Goal: Task Accomplishment & Management: Manage account settings

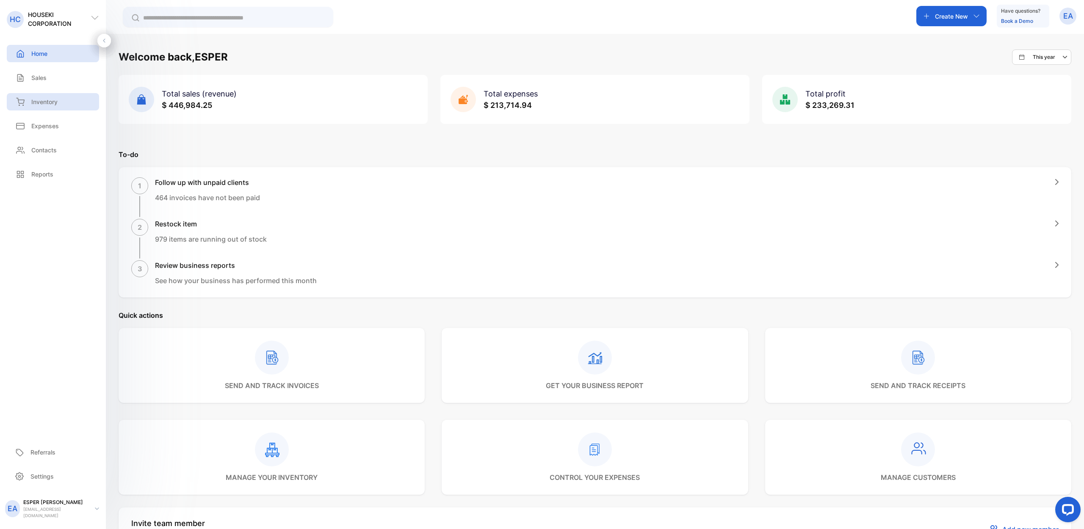
click at [69, 105] on div "Inventory" at bounding box center [53, 101] width 92 height 17
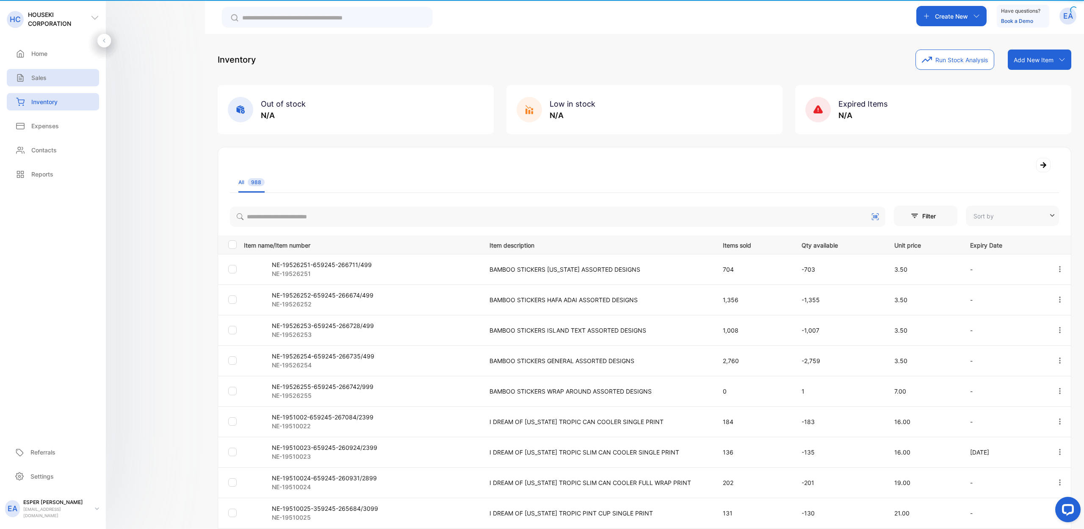
click at [21, 78] on div "Sales" at bounding box center [30, 77] width 33 height 9
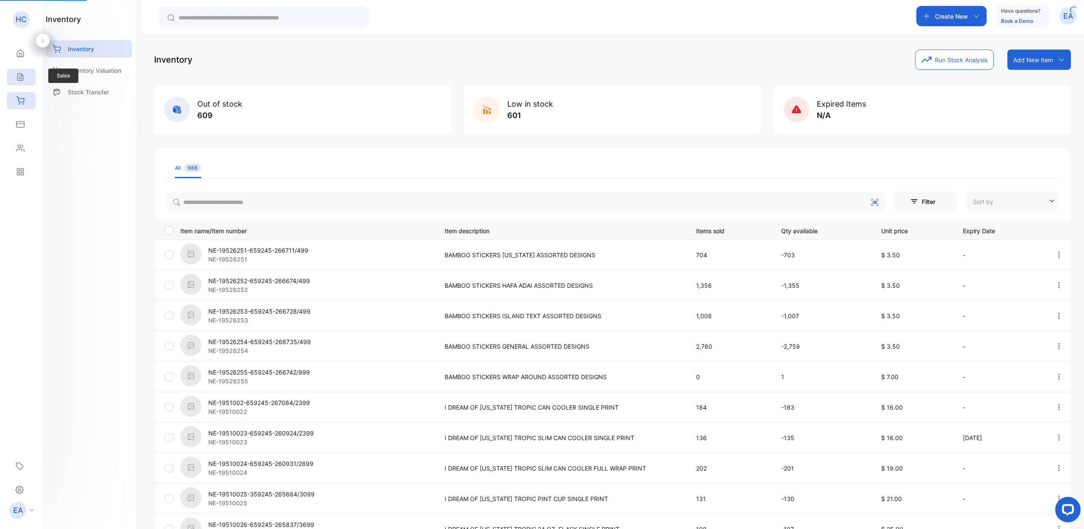
type input "**********"
click at [20, 75] on icon at bounding box center [20, 77] width 8 height 8
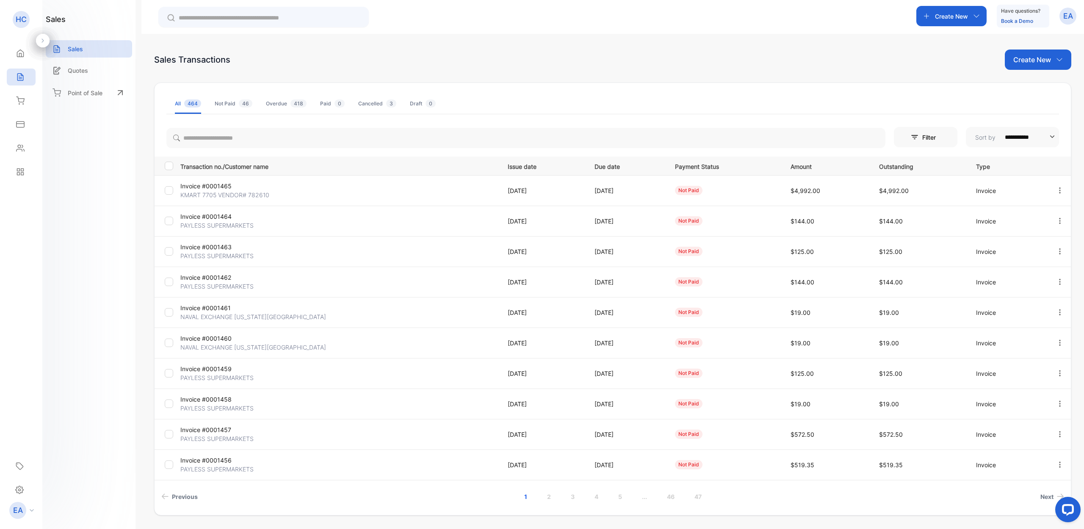
click at [224, 308] on p "Invoice #0001461" at bounding box center [232, 308] width 105 height 9
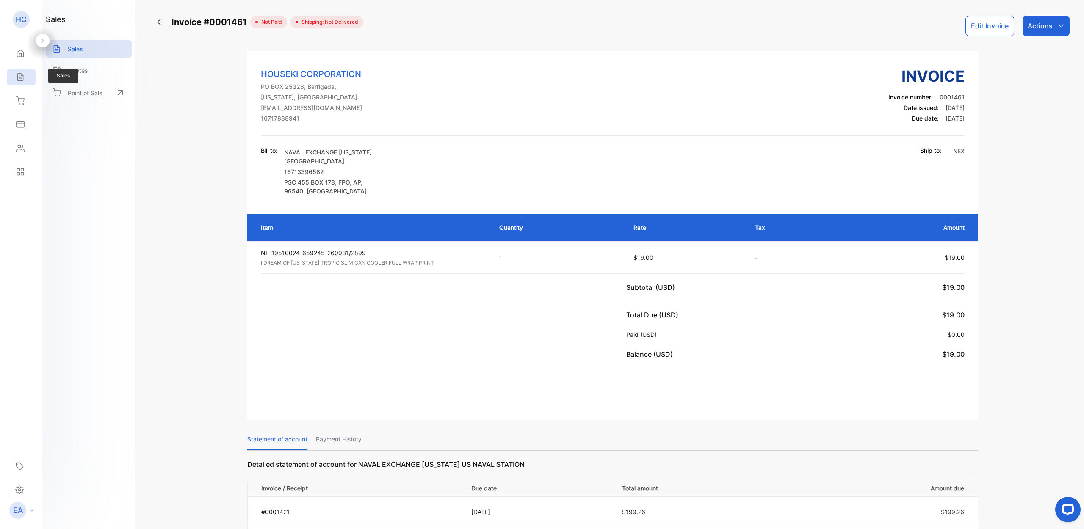
click at [23, 78] on icon at bounding box center [20, 77] width 6 height 7
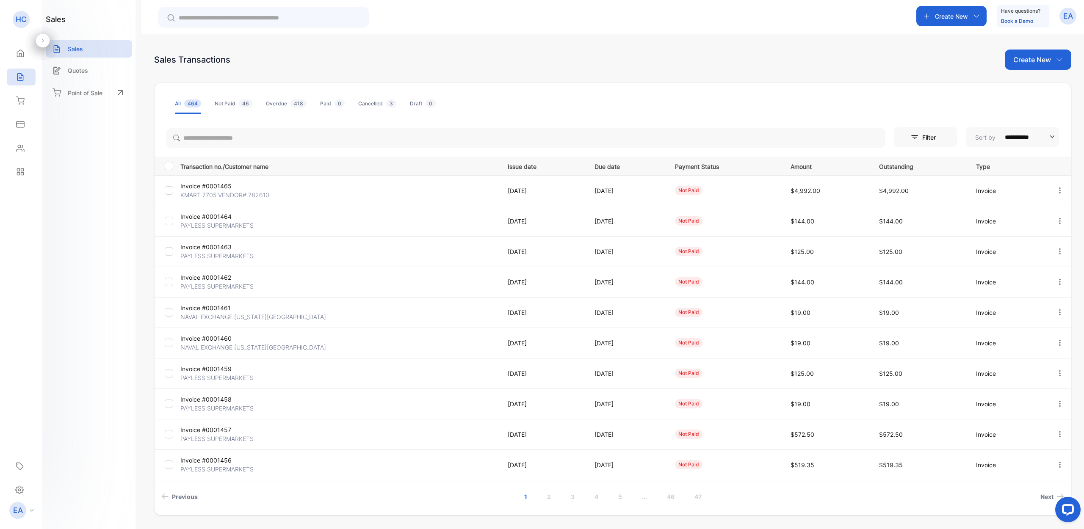
click at [217, 340] on p "Invoice #0001460" at bounding box center [232, 338] width 105 height 9
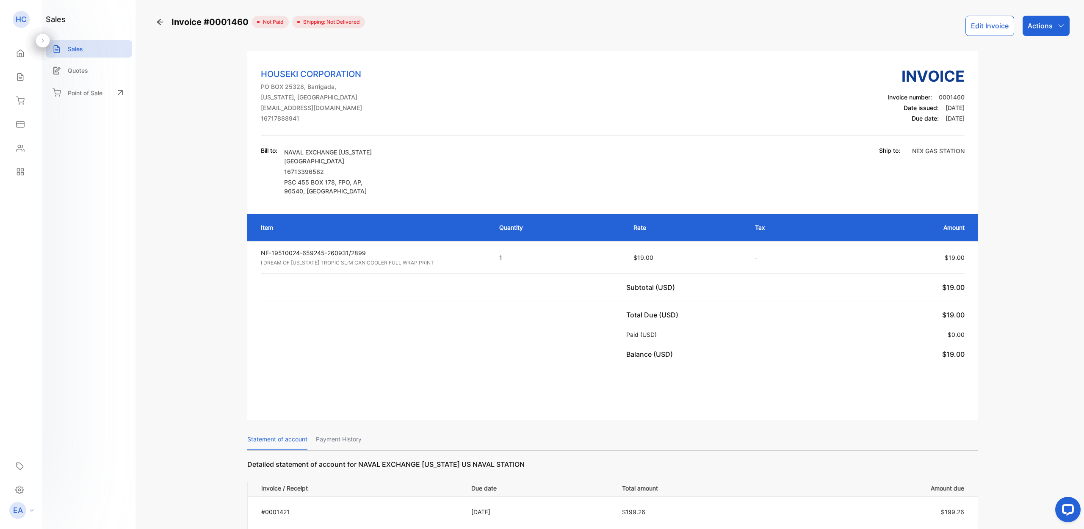
click at [1050, 24] on p "Actions" at bounding box center [1040, 26] width 25 height 10
drag, startPoint x: 897, startPoint y: 26, endPoint x: 965, endPoint y: 27, distance: 68.2
click at [899, 26] on div "Invoice #0001460 not paid Shipping: Not Delivered Edit Invoice Actions Record p…" at bounding box center [613, 26] width 914 height 20
click at [972, 26] on button "Edit Invoice" at bounding box center [990, 26] width 49 height 20
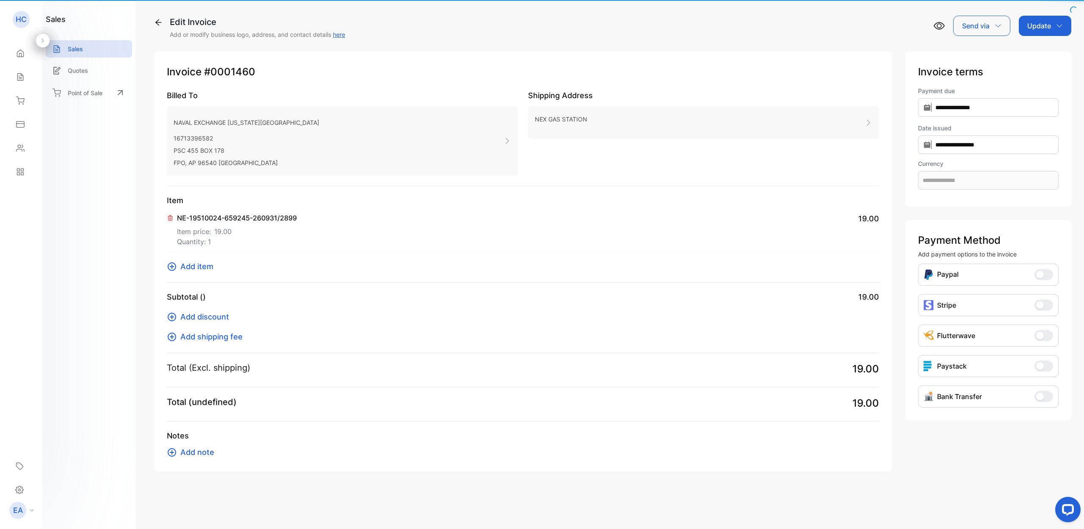
type input "**********"
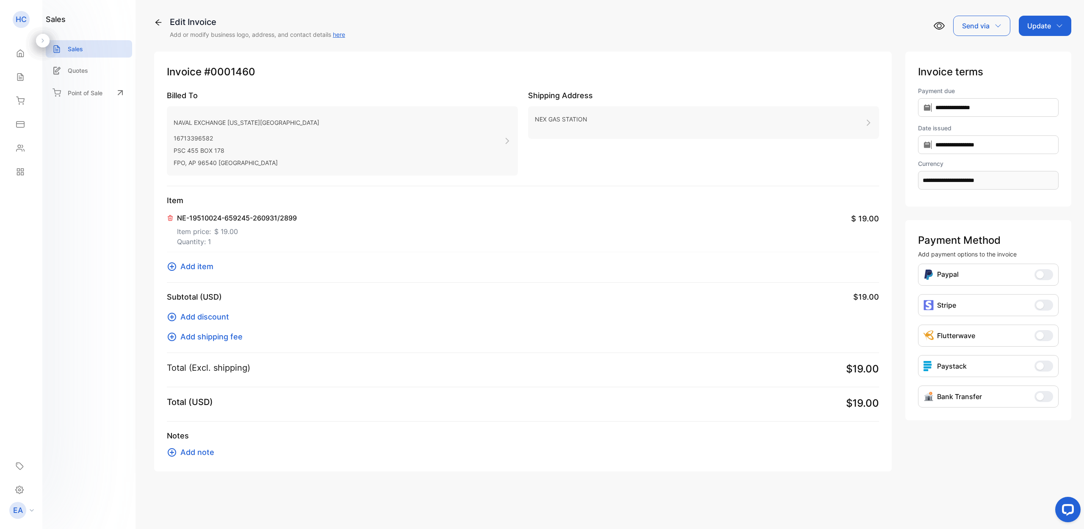
click at [253, 216] on p "NE-19510024-659245-260931/2899" at bounding box center [237, 218] width 120 height 10
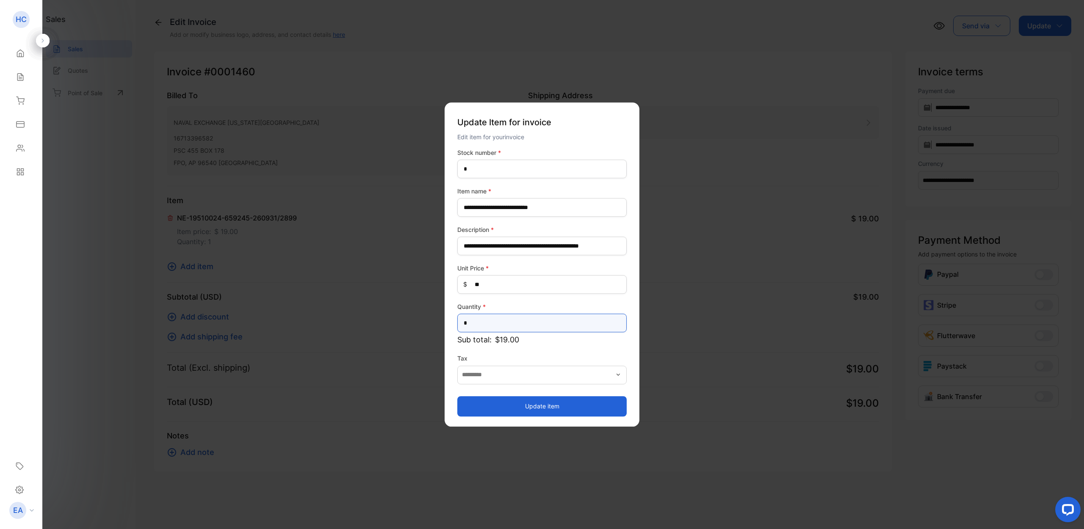
click at [476, 329] on input "*" at bounding box center [541, 323] width 169 height 19
type input "**"
click at [515, 404] on button "Update item" at bounding box center [541, 406] width 169 height 20
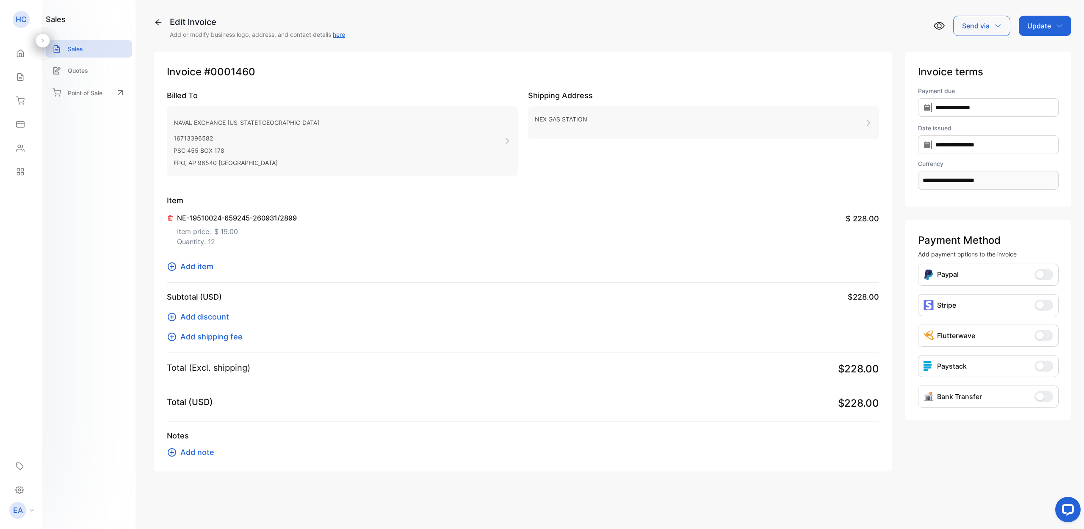
click at [1039, 24] on p "Update" at bounding box center [1040, 26] width 24 height 10
click at [1039, 50] on div "Invoice" at bounding box center [1046, 53] width 49 height 17
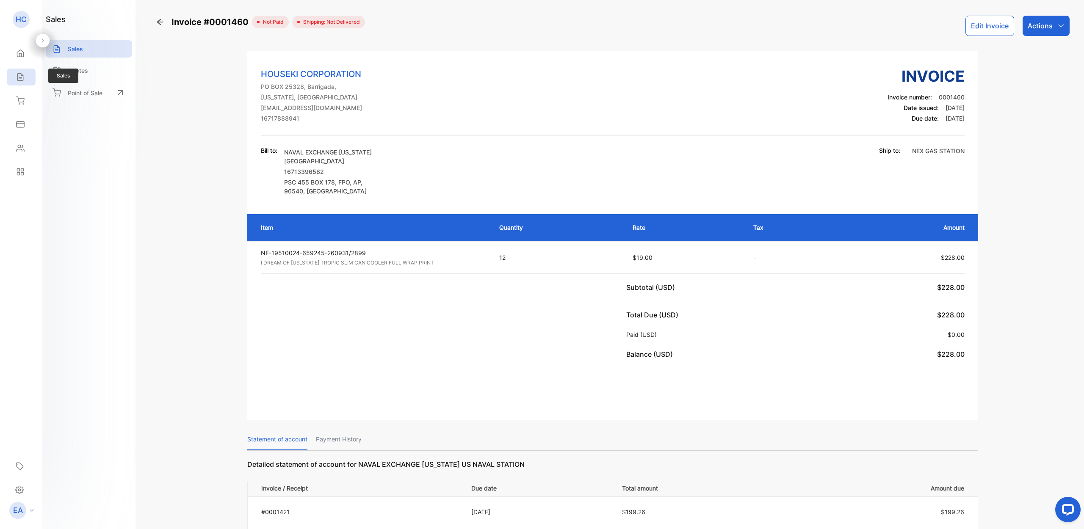
click at [25, 79] on div "Sales" at bounding box center [21, 77] width 29 height 17
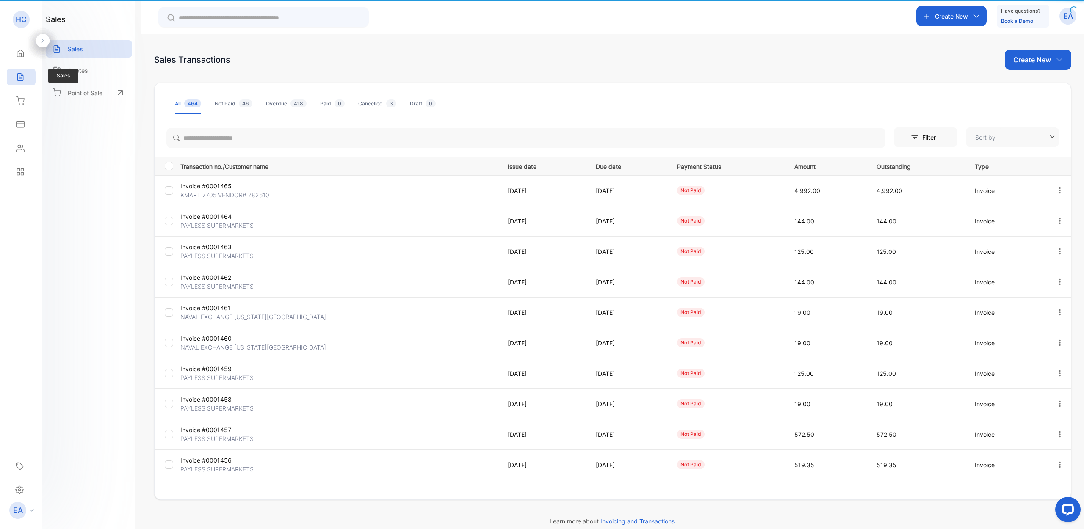
type input "**********"
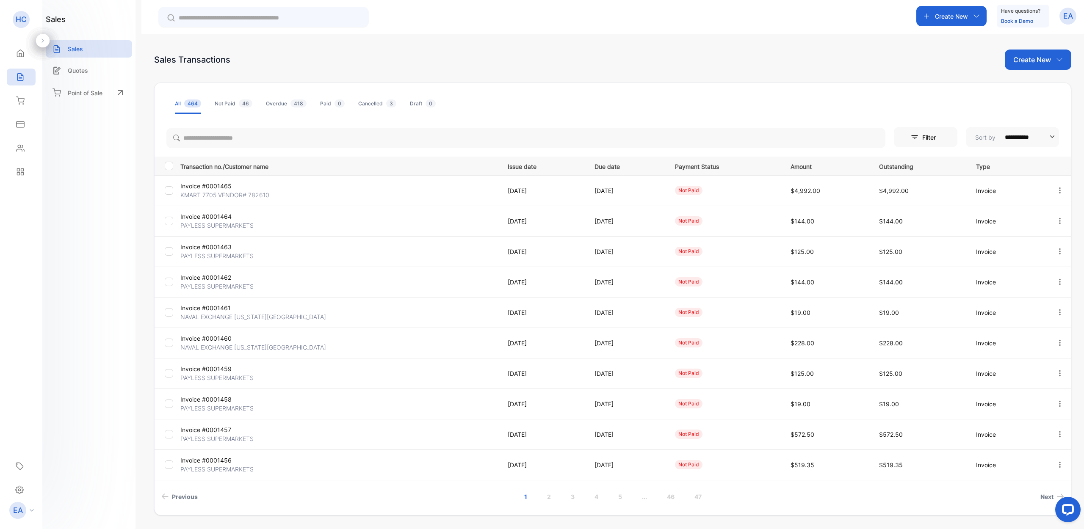
click at [220, 404] on p "PAYLESS SUPERMARKETS" at bounding box center [232, 408] width 105 height 9
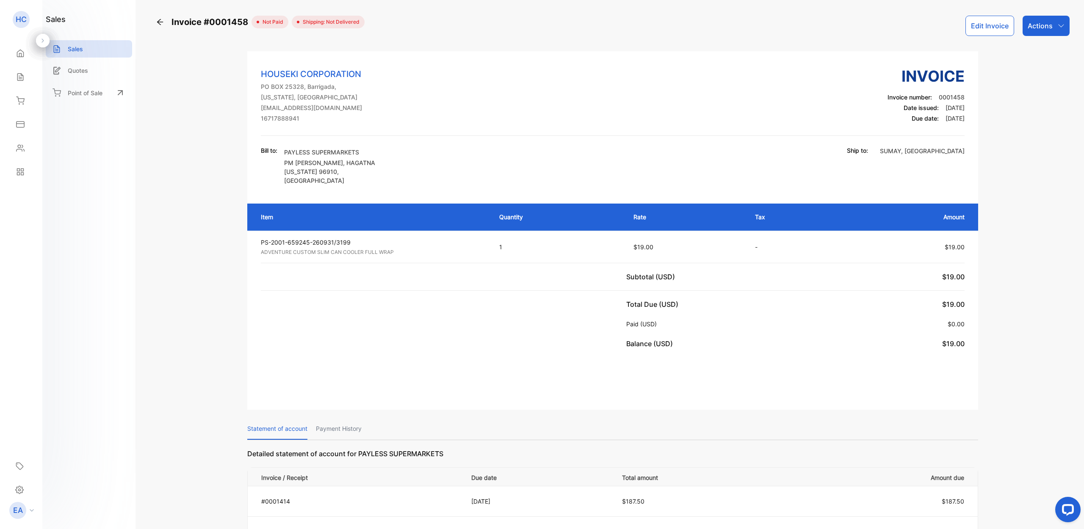
click at [985, 27] on button "Edit Invoice" at bounding box center [990, 26] width 49 height 20
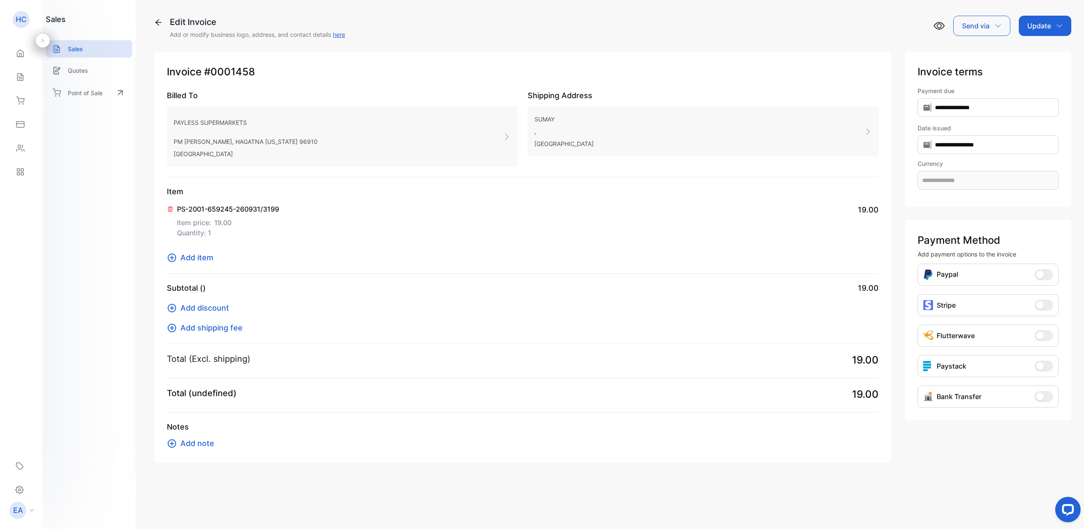
type input "**********"
click at [170, 210] on icon at bounding box center [170, 209] width 7 height 7
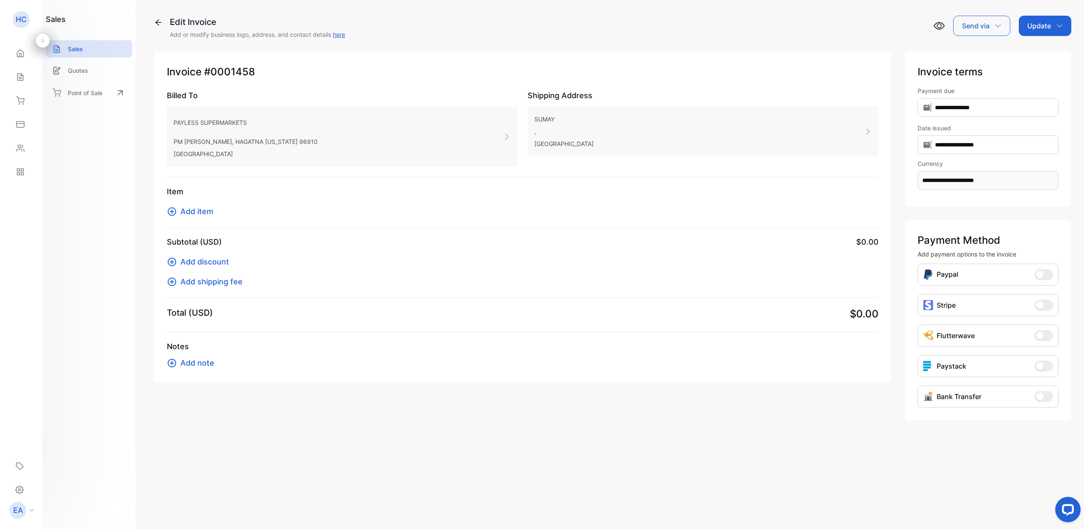
click at [178, 211] on button "Add item" at bounding box center [193, 211] width 52 height 11
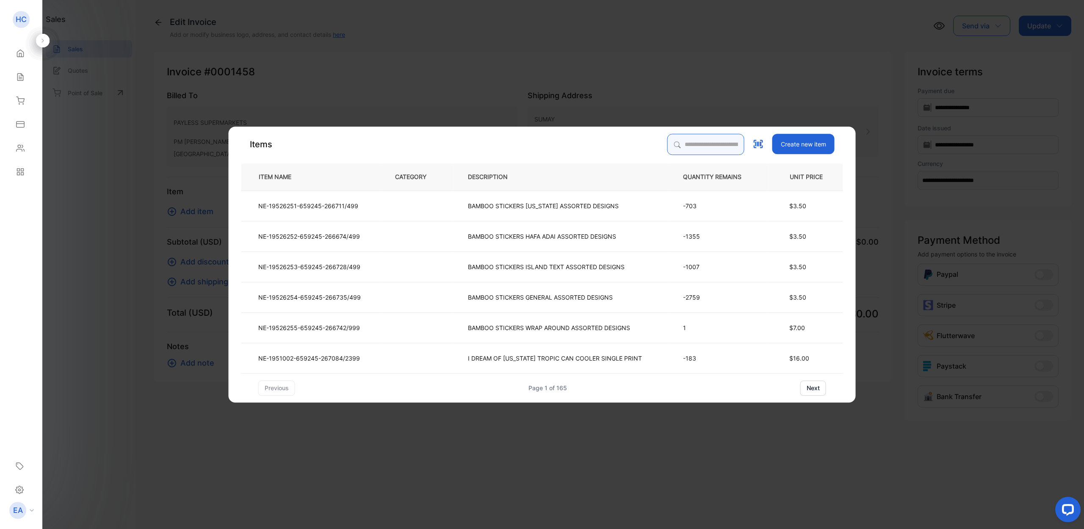
click at [677, 150] on input "search" at bounding box center [706, 144] width 77 height 21
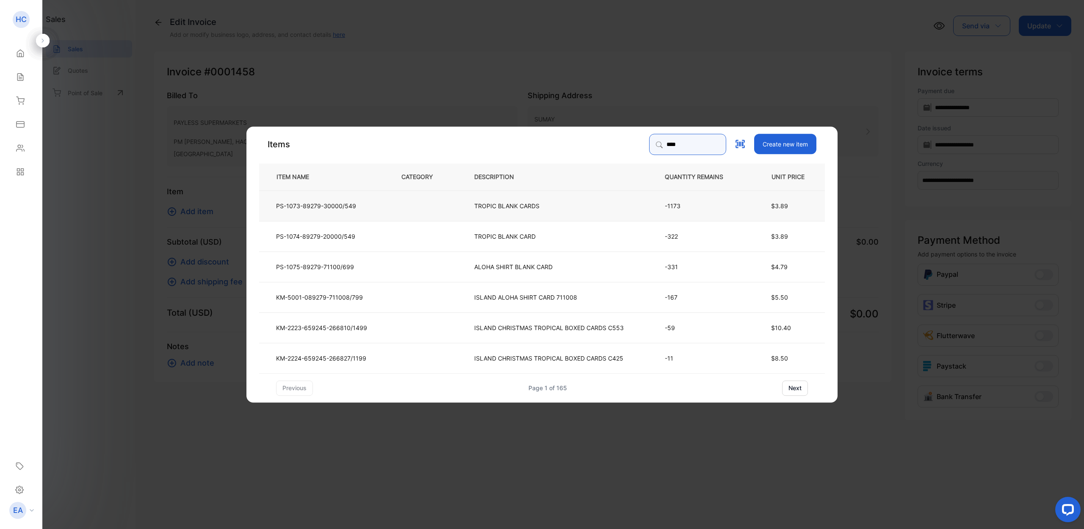
type input "****"
click at [504, 203] on p "TROPIC BLANK CARDS" at bounding box center [506, 205] width 65 height 9
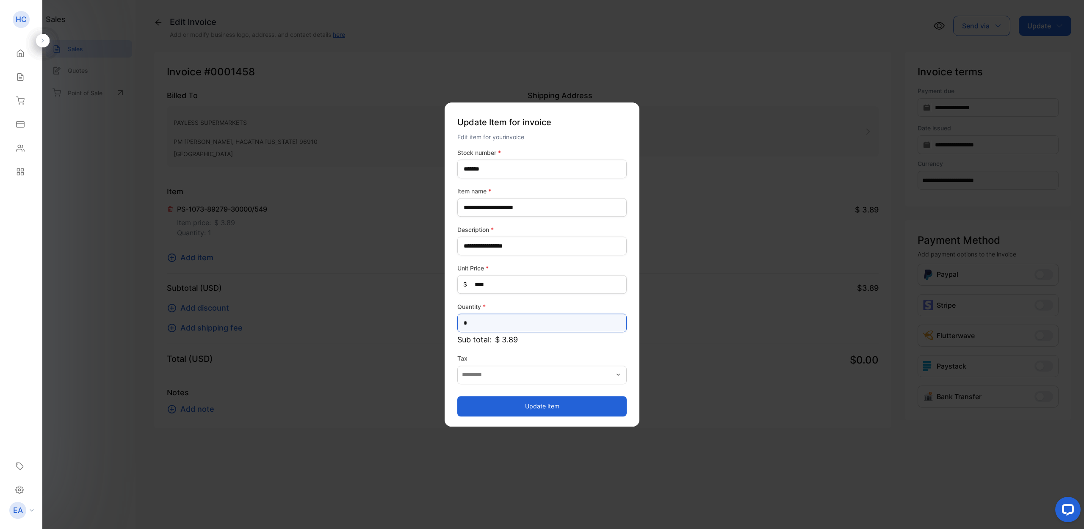
drag, startPoint x: 488, startPoint y: 321, endPoint x: 481, endPoint y: 319, distance: 7.2
click at [486, 321] on input "*" at bounding box center [541, 323] width 169 height 19
type input "**"
click at [493, 409] on button "Update item" at bounding box center [541, 406] width 169 height 20
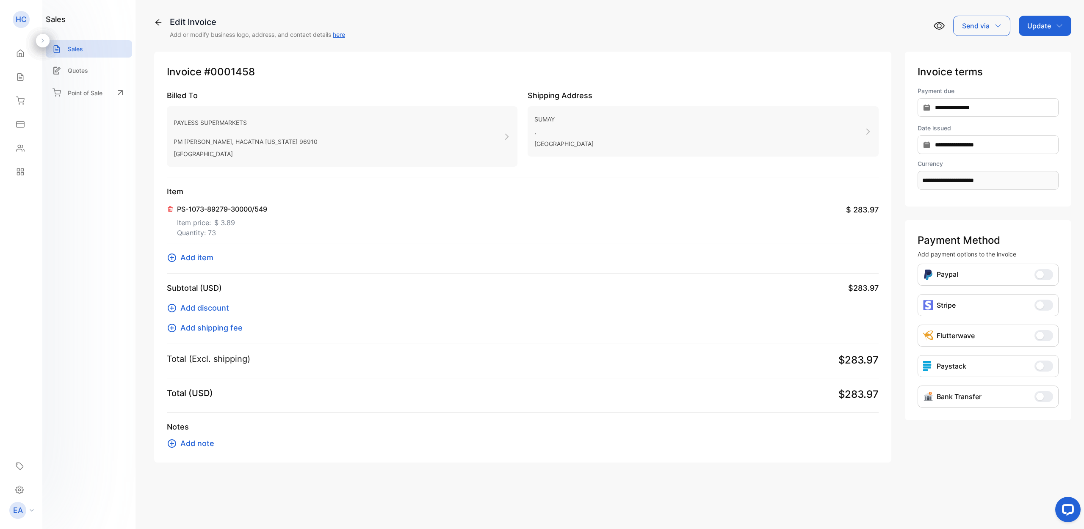
click at [194, 257] on span "Add item" at bounding box center [196, 257] width 33 height 11
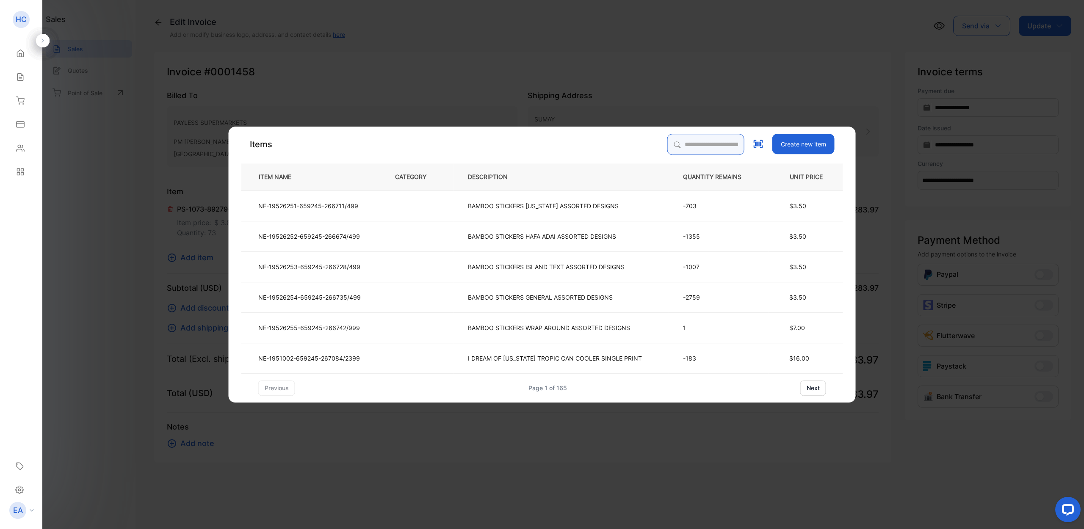
click at [721, 153] on input "search" at bounding box center [706, 144] width 77 height 21
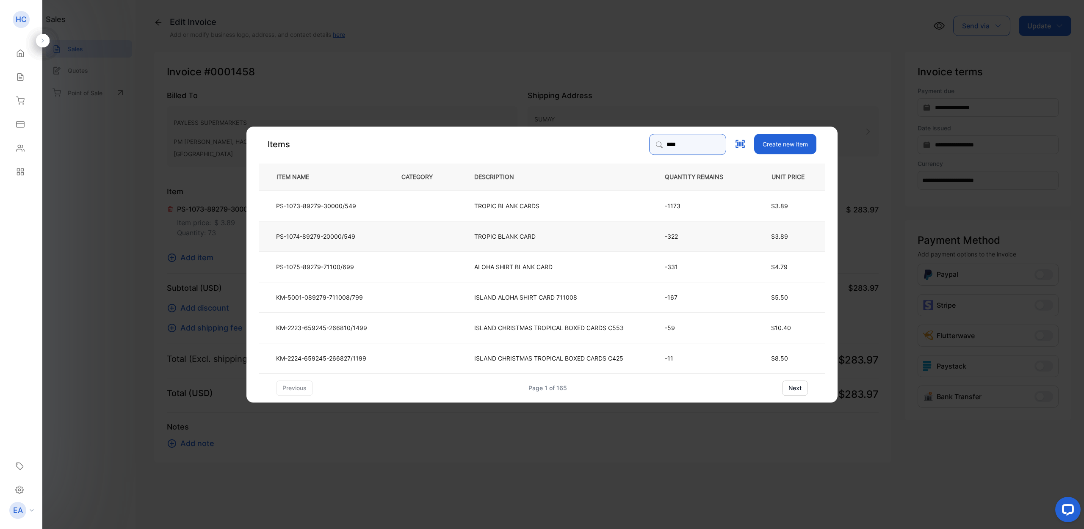
type input "****"
click at [407, 238] on td at bounding box center [424, 236] width 73 height 30
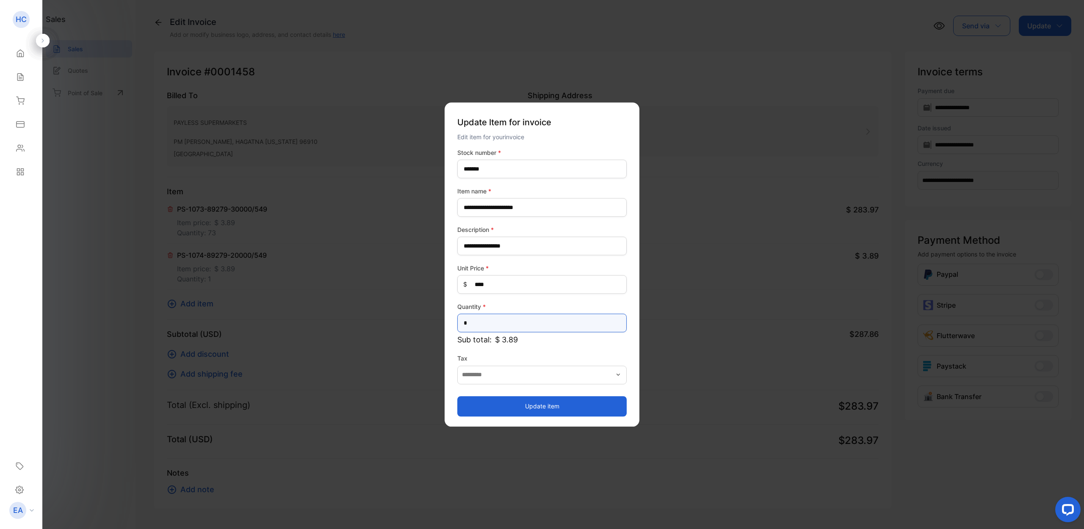
drag, startPoint x: 495, startPoint y: 324, endPoint x: 441, endPoint y: 324, distance: 53.8
click at [441, 509] on div "**********" at bounding box center [522, 509] width 737 height 0
type input "*"
drag, startPoint x: 493, startPoint y: 404, endPoint x: 487, endPoint y: 401, distance: 6.5
click at [493, 404] on button "Update item" at bounding box center [541, 406] width 169 height 20
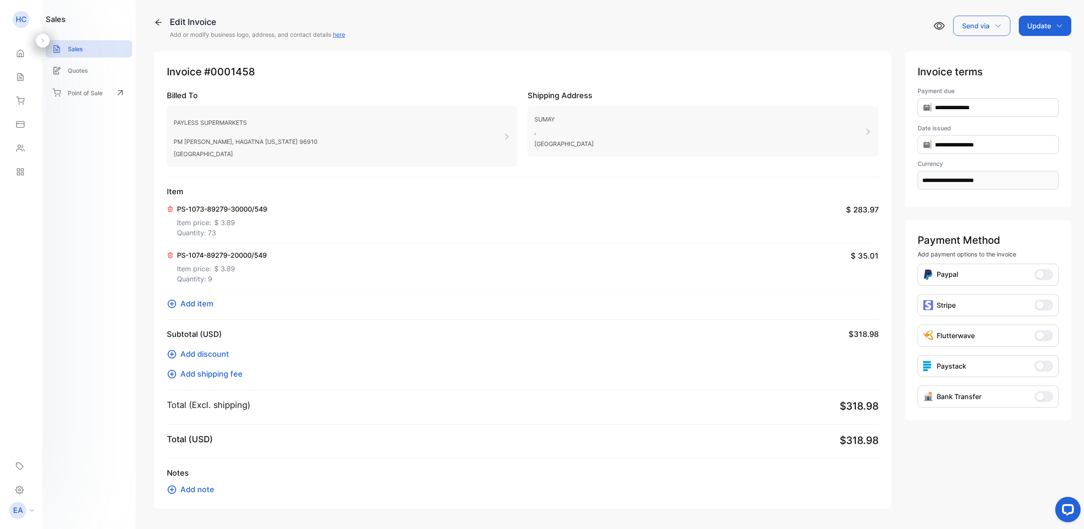
click at [1051, 30] on div "Update" at bounding box center [1045, 26] width 53 height 20
click at [1045, 57] on div "Invoice" at bounding box center [1046, 53] width 49 height 17
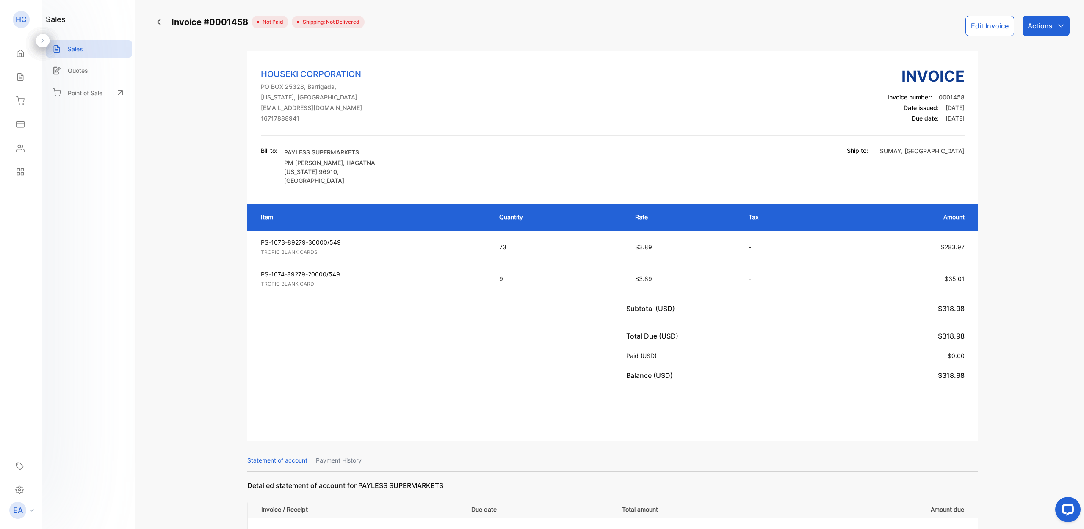
click at [1059, 27] on icon "button" at bounding box center [1062, 25] width 6 height 3
click at [1025, 236] on div "Download PDF" at bounding box center [1027, 240] width 83 height 17
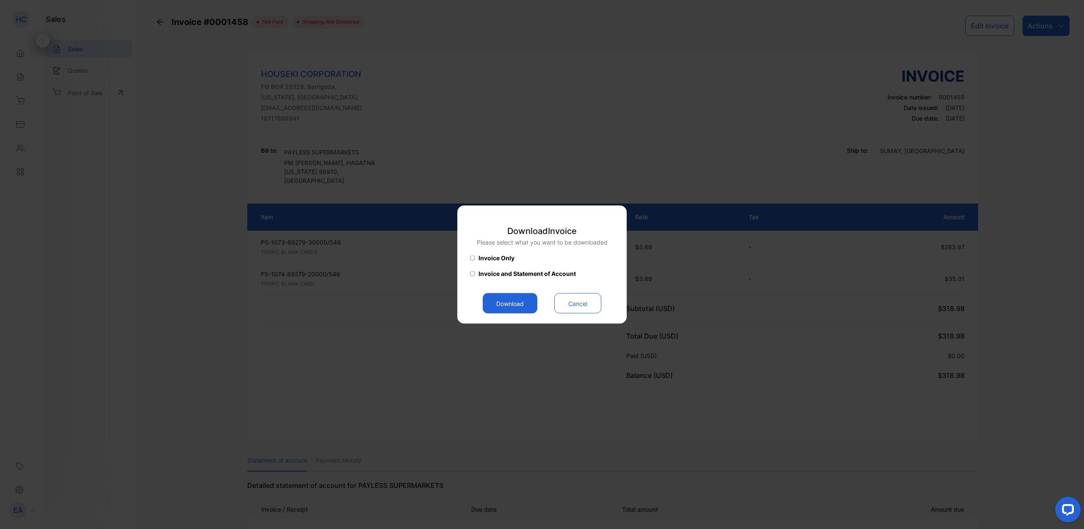
click at [517, 303] on button "Download" at bounding box center [510, 304] width 55 height 20
